Goal: Transaction & Acquisition: Purchase product/service

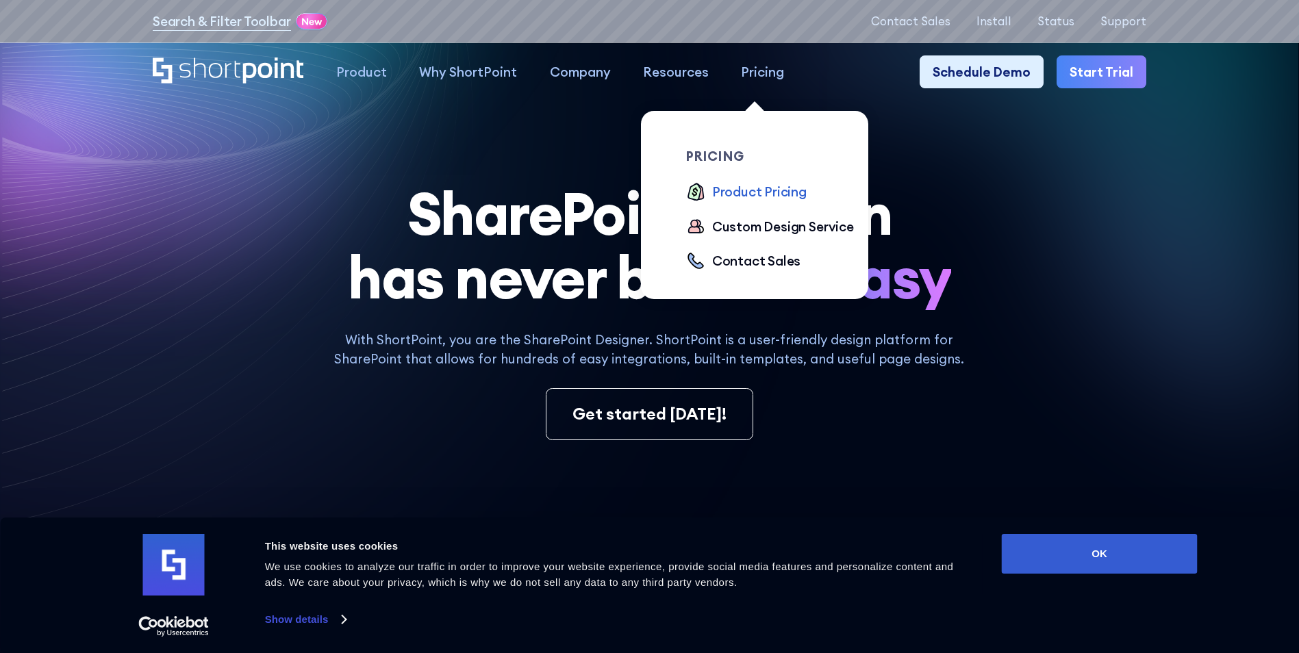
click at [776, 187] on div "Product Pricing" at bounding box center [759, 191] width 94 height 19
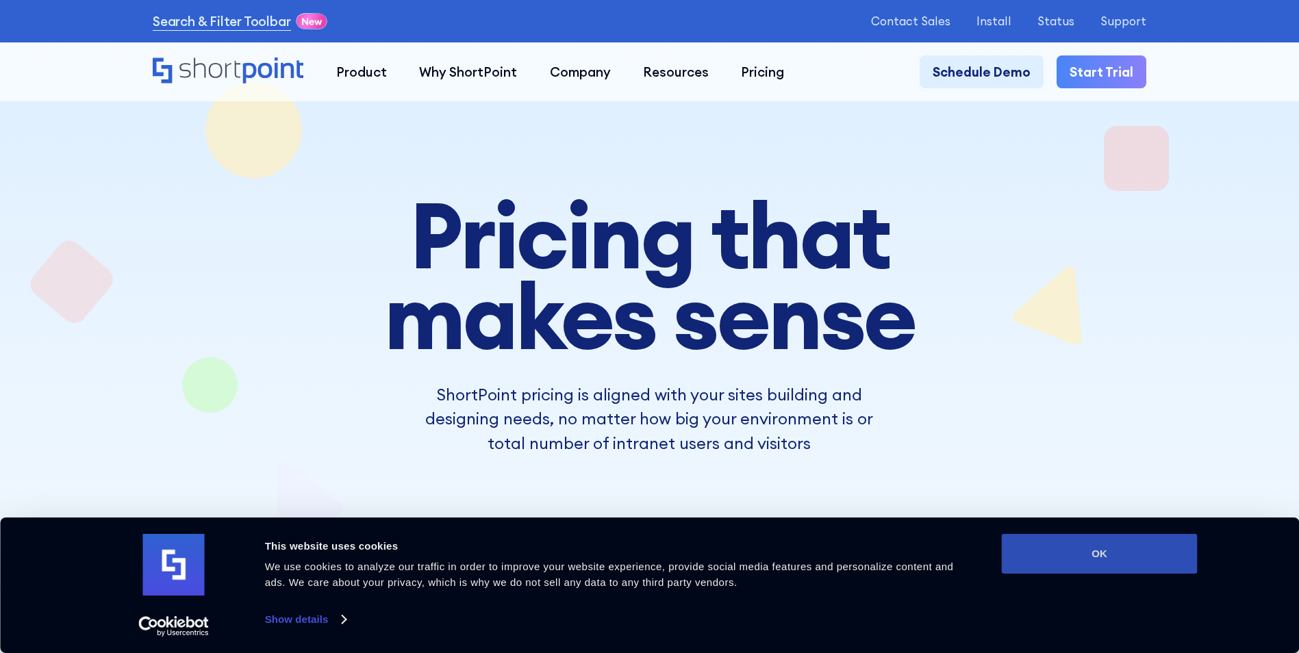
click at [1093, 549] on button "OK" at bounding box center [1100, 554] width 196 height 40
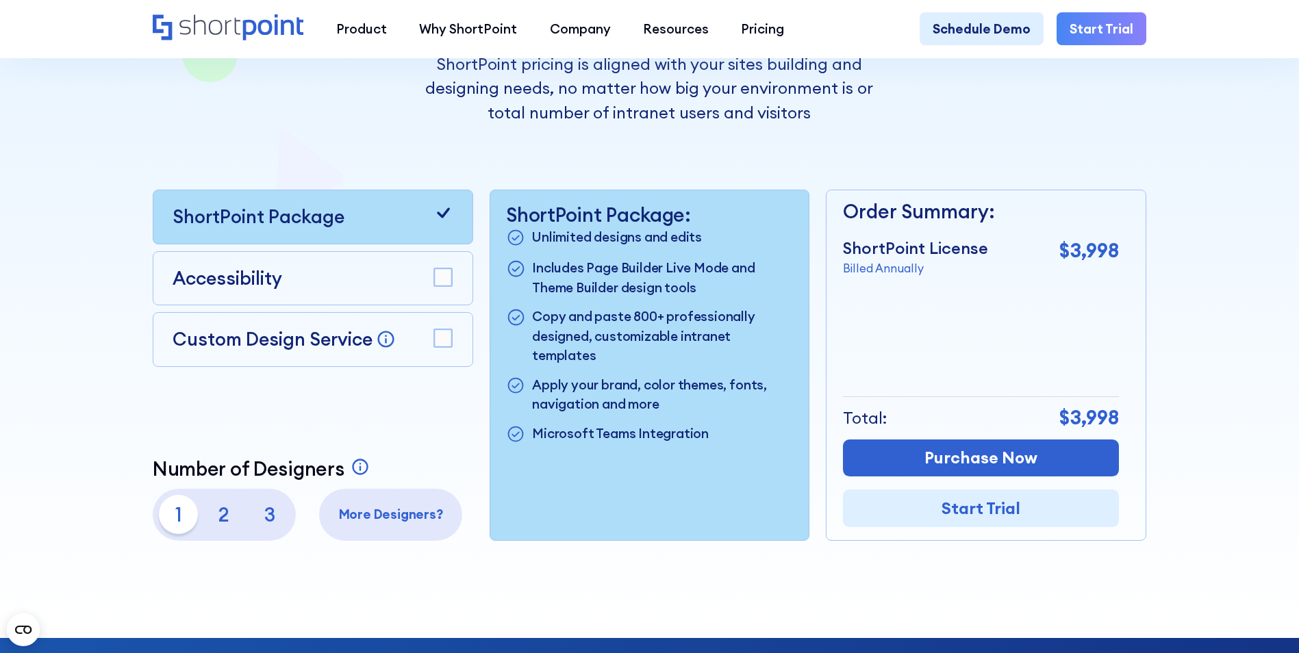
scroll to position [325, 0]
